Goal: Task Accomplishment & Management: Manage account settings

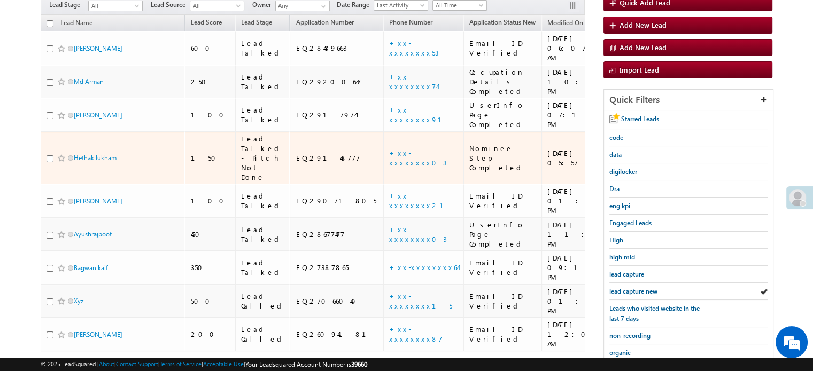
scroll to position [107, 0]
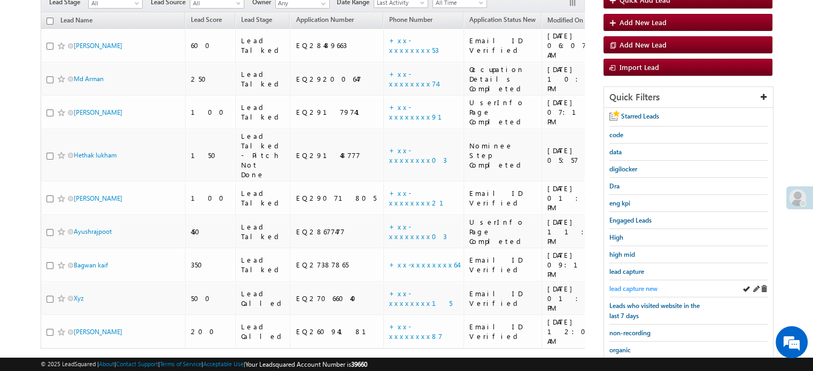
click at [641, 286] on span "lead capture new" at bounding box center [633, 289] width 48 height 8
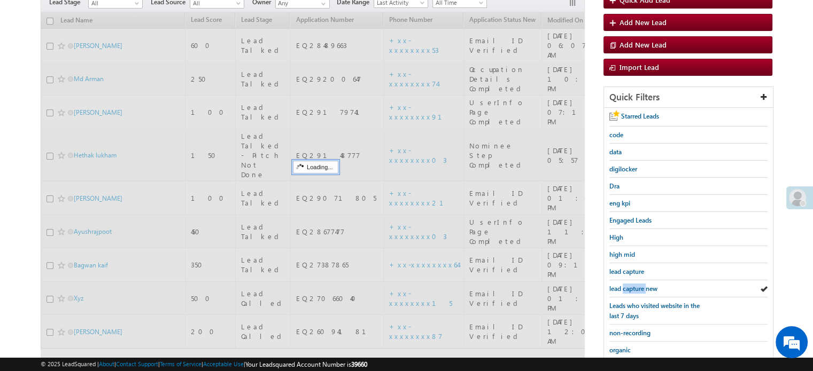
click at [641, 286] on span "lead capture new" at bounding box center [633, 289] width 48 height 8
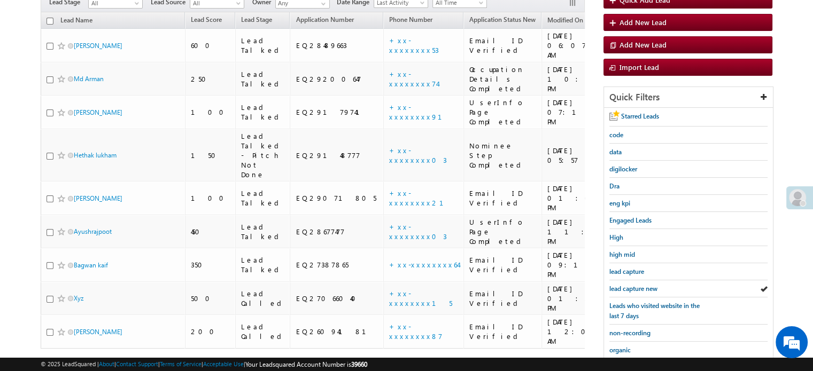
scroll to position [0, 0]
click at [639, 285] on span "lead capture new" at bounding box center [633, 289] width 48 height 8
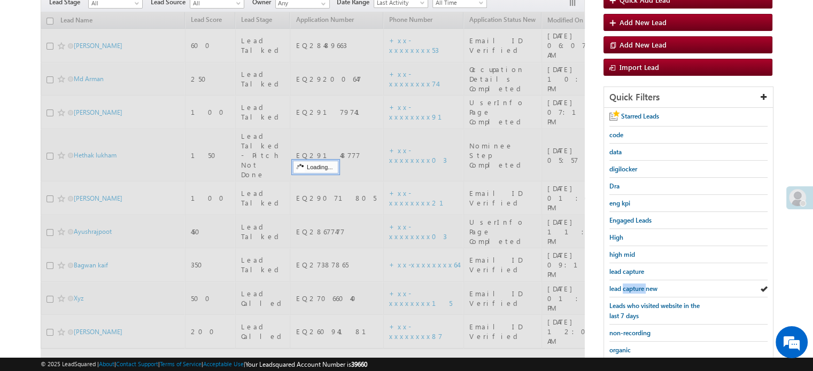
click at [639, 285] on span "lead capture new" at bounding box center [633, 289] width 48 height 8
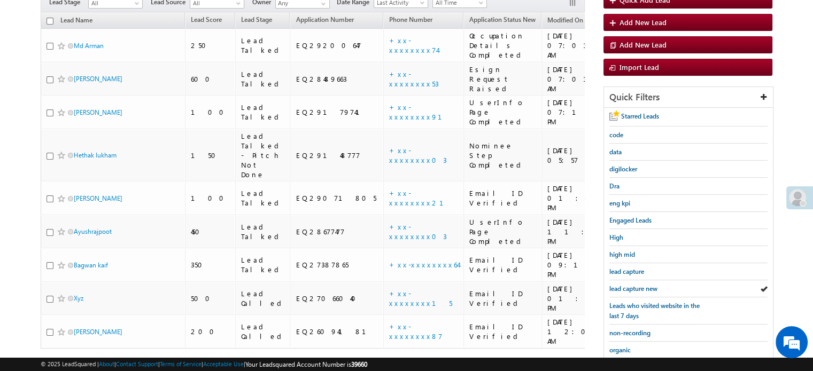
click at [639, 285] on span "lead capture new" at bounding box center [633, 289] width 48 height 8
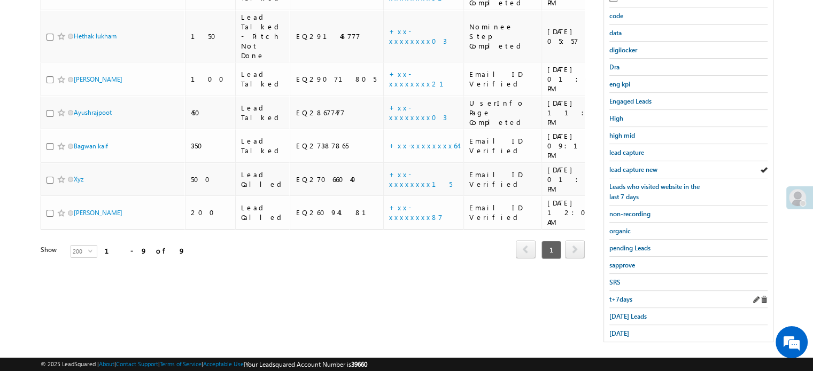
scroll to position [229, 0]
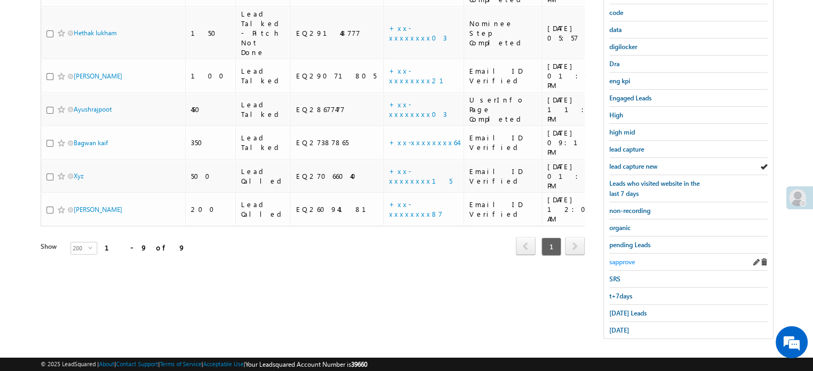
click at [626, 258] on span "sapprove" at bounding box center [622, 262] width 26 height 8
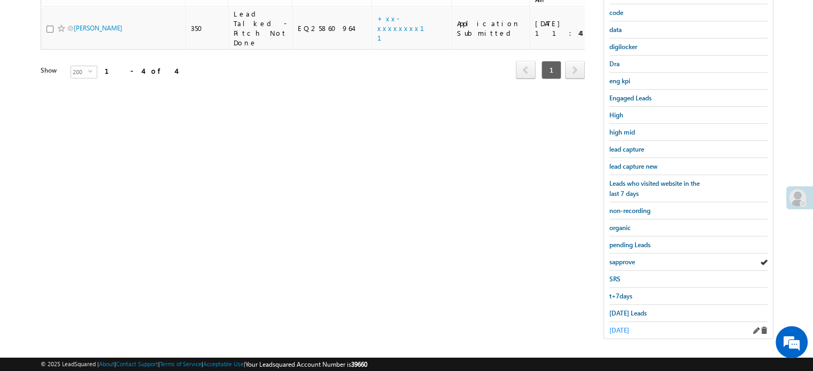
click at [619, 327] on span "yesterday" at bounding box center [619, 331] width 20 height 8
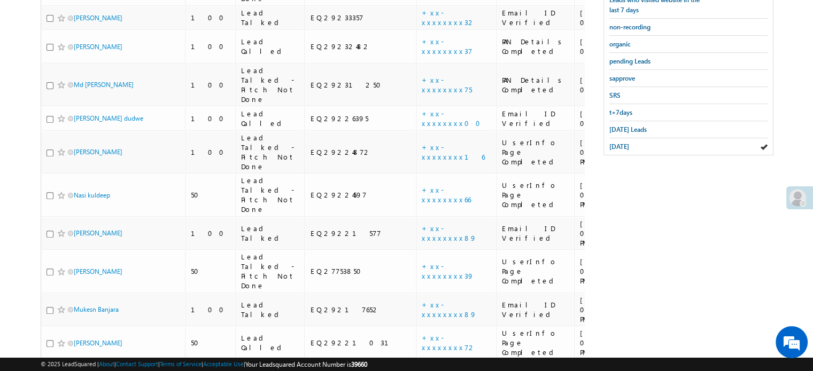
scroll to position [292, 0]
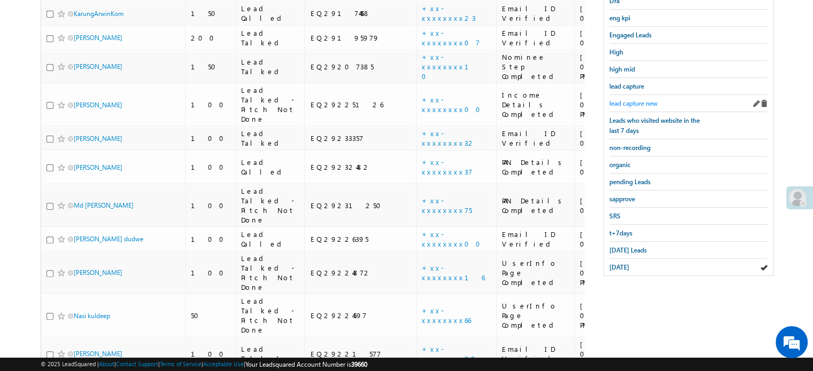
click at [635, 100] on span "lead capture new" at bounding box center [633, 103] width 48 height 8
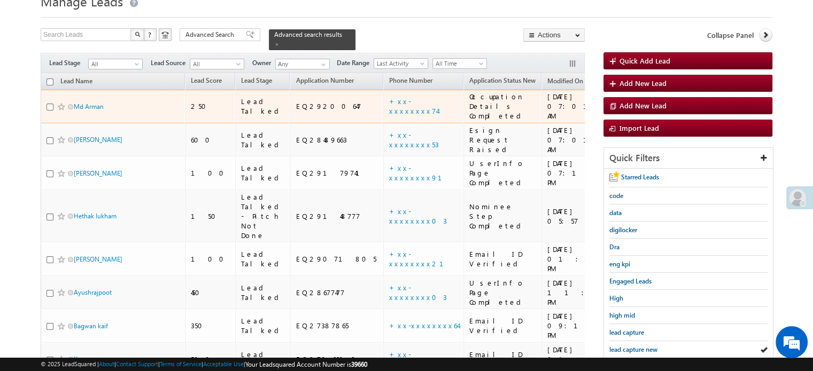
scroll to position [107, 0]
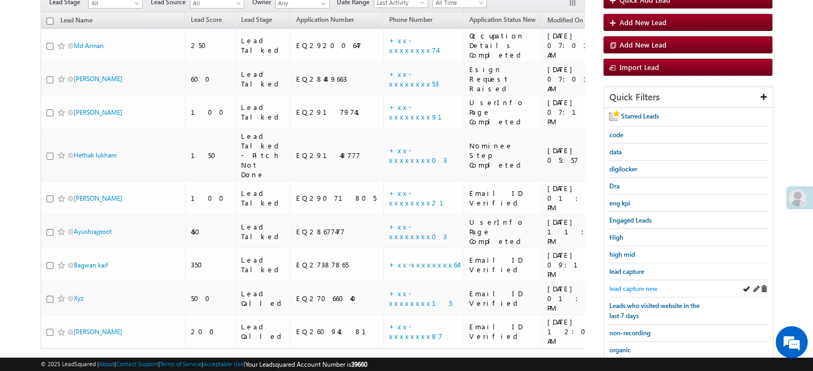
click at [640, 289] on span "lead capture new" at bounding box center [633, 289] width 48 height 8
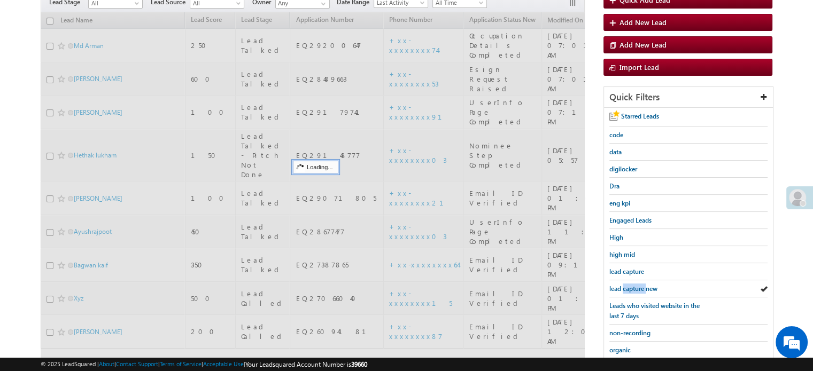
click at [640, 289] on span "lead capture new" at bounding box center [633, 289] width 48 height 8
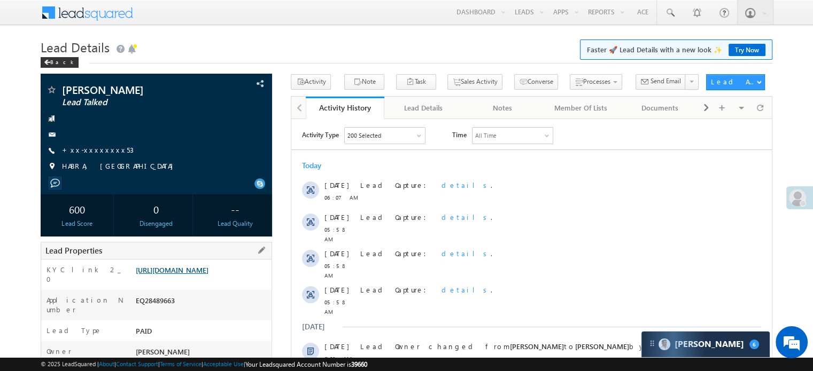
click at [208, 275] on link "https://angelbroking1-pk3em7sa.customui-test.leadsquared.com?leadId=ef624a1f-b1…" at bounding box center [172, 270] width 73 height 9
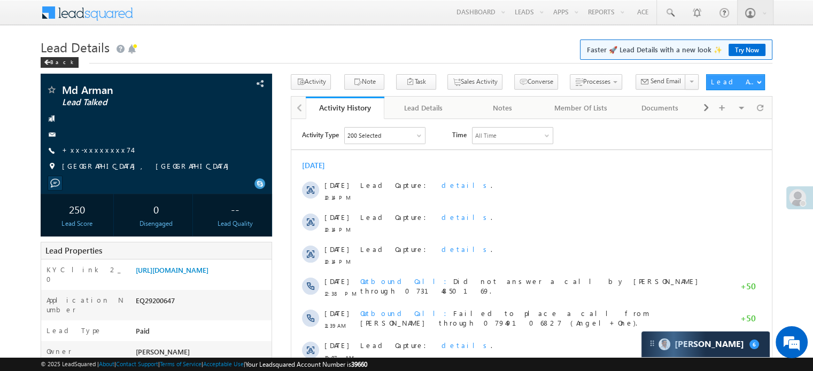
scroll to position [160, 0]
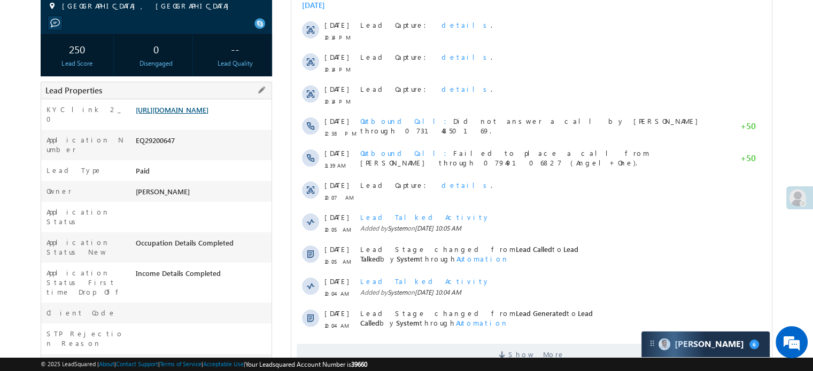
click at [167, 114] on link "https://angelbroking1-pk3em7sa.customui-test.leadsquared.com?leadId=d6b0e62a-58…" at bounding box center [172, 109] width 73 height 9
